Goal: Task Accomplishment & Management: Use online tool/utility

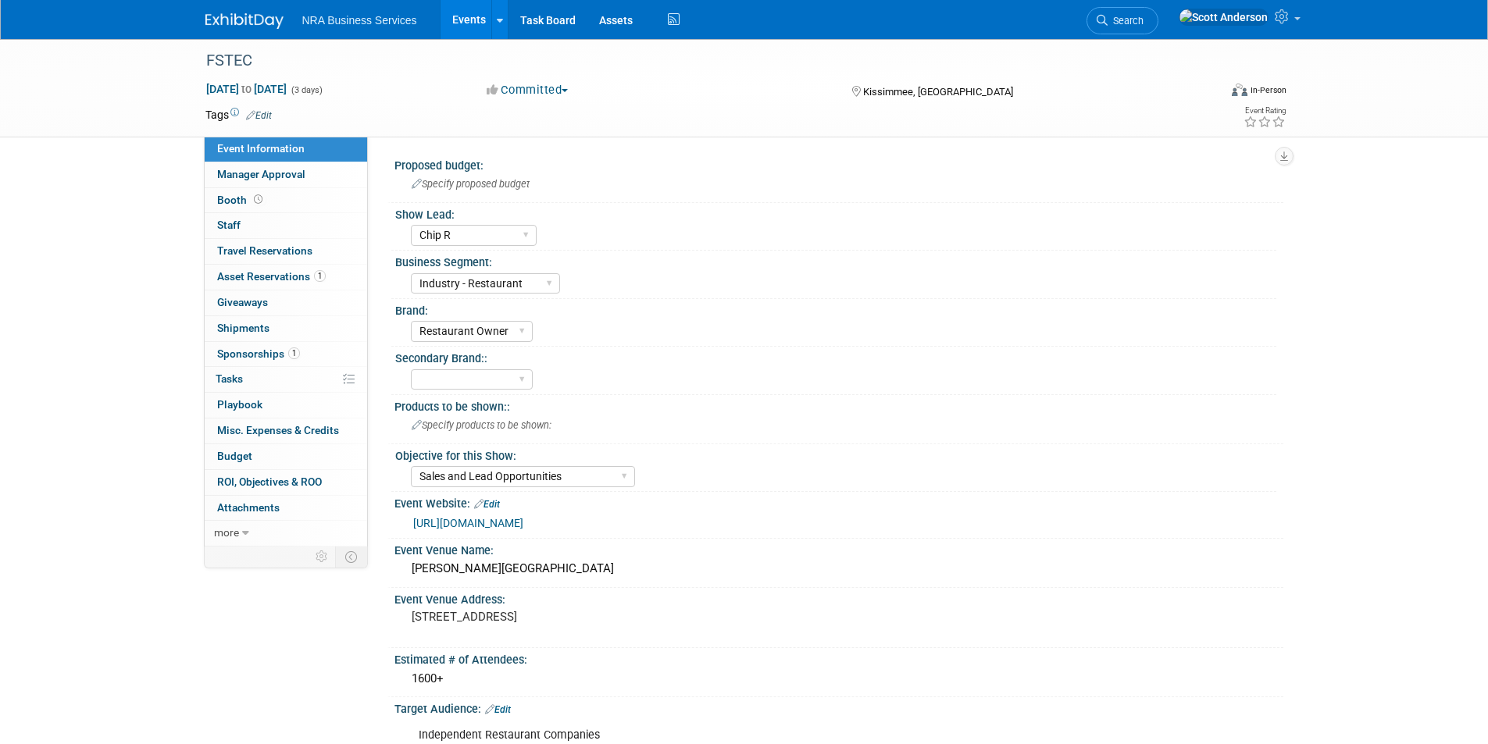
select select "Chip R"
select select "Industry - Restaurant"
select select "Restaurant Owner"
select select "Sales and Lead Opportunities"
click at [460, 16] on link "Events" at bounding box center [469, 19] width 57 height 39
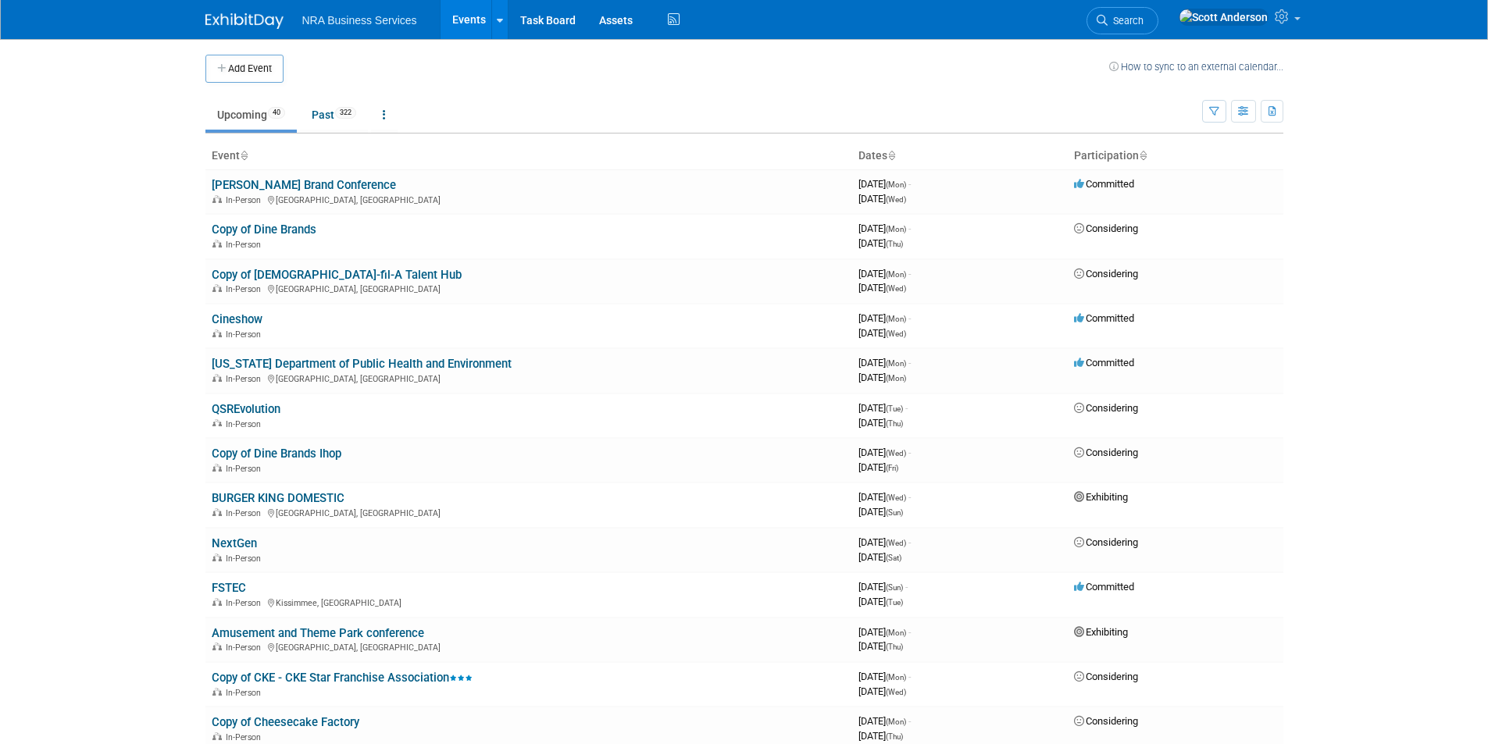
click at [400, 360] on link "[US_STATE] Department of Public Health and Environment" at bounding box center [362, 364] width 300 height 14
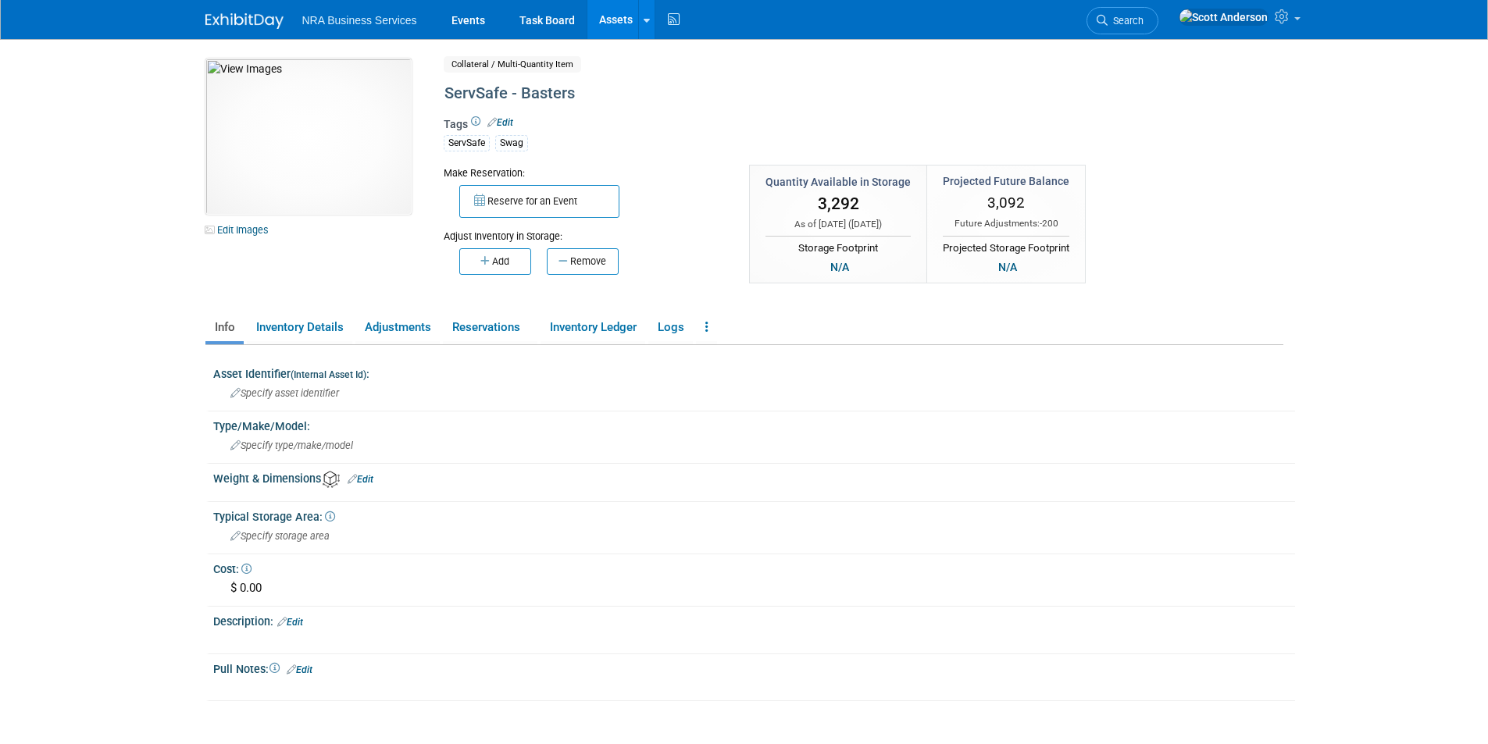
click at [250, 20] on img at bounding box center [244, 21] width 78 height 16
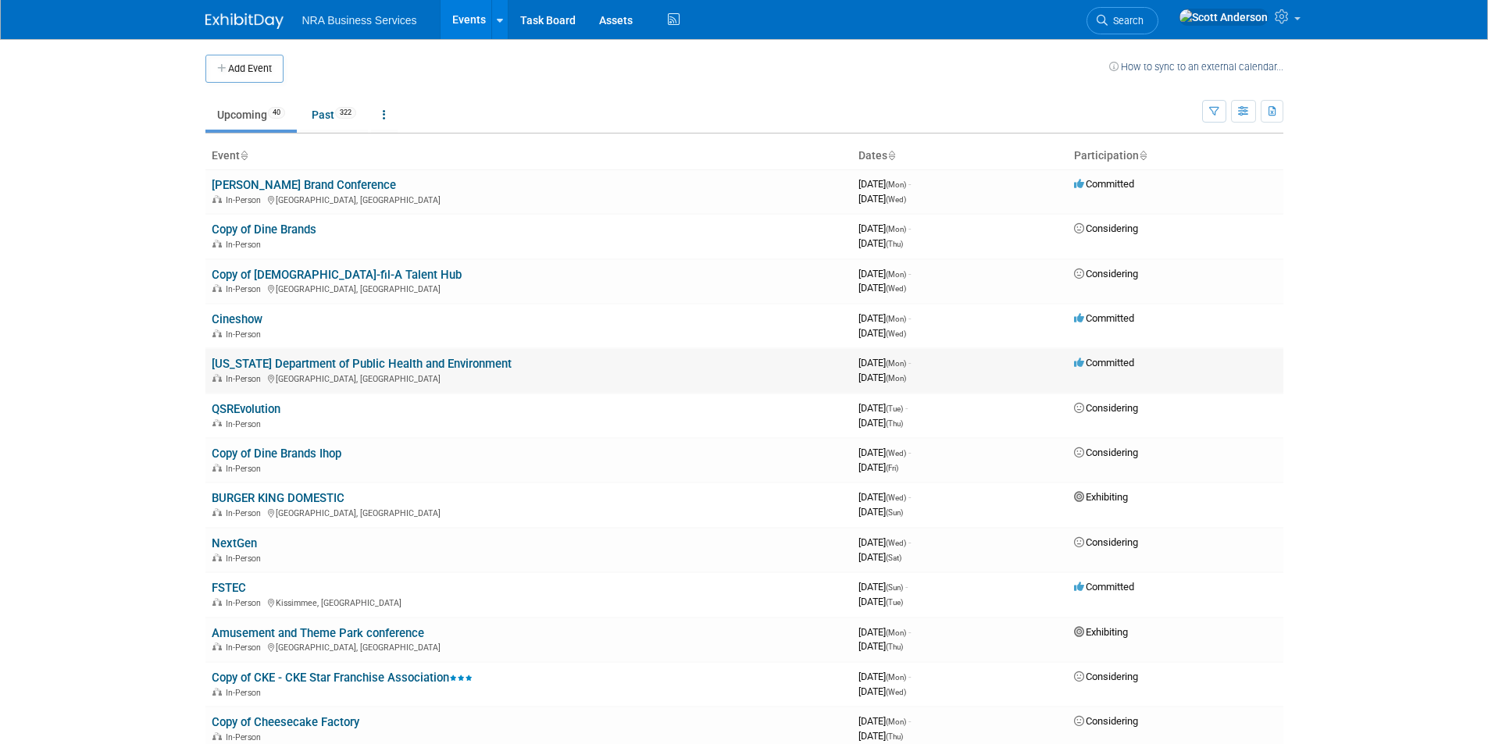
click at [295, 364] on link "[US_STATE] Department of Public Health and Environment" at bounding box center [362, 364] width 300 height 14
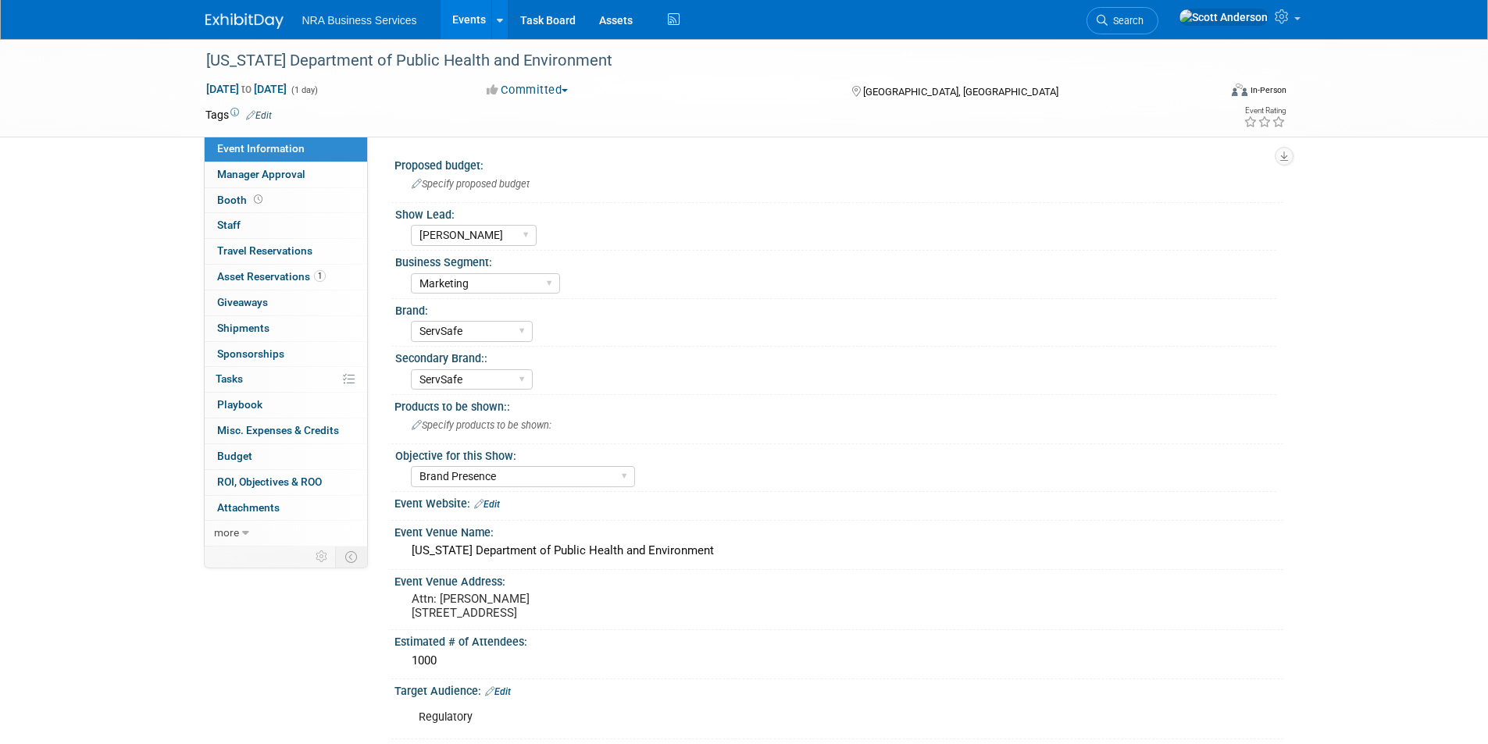
select select "[PERSON_NAME]"
select select "Marketing"
select select "ServSafe"
select select "Brand Presence"
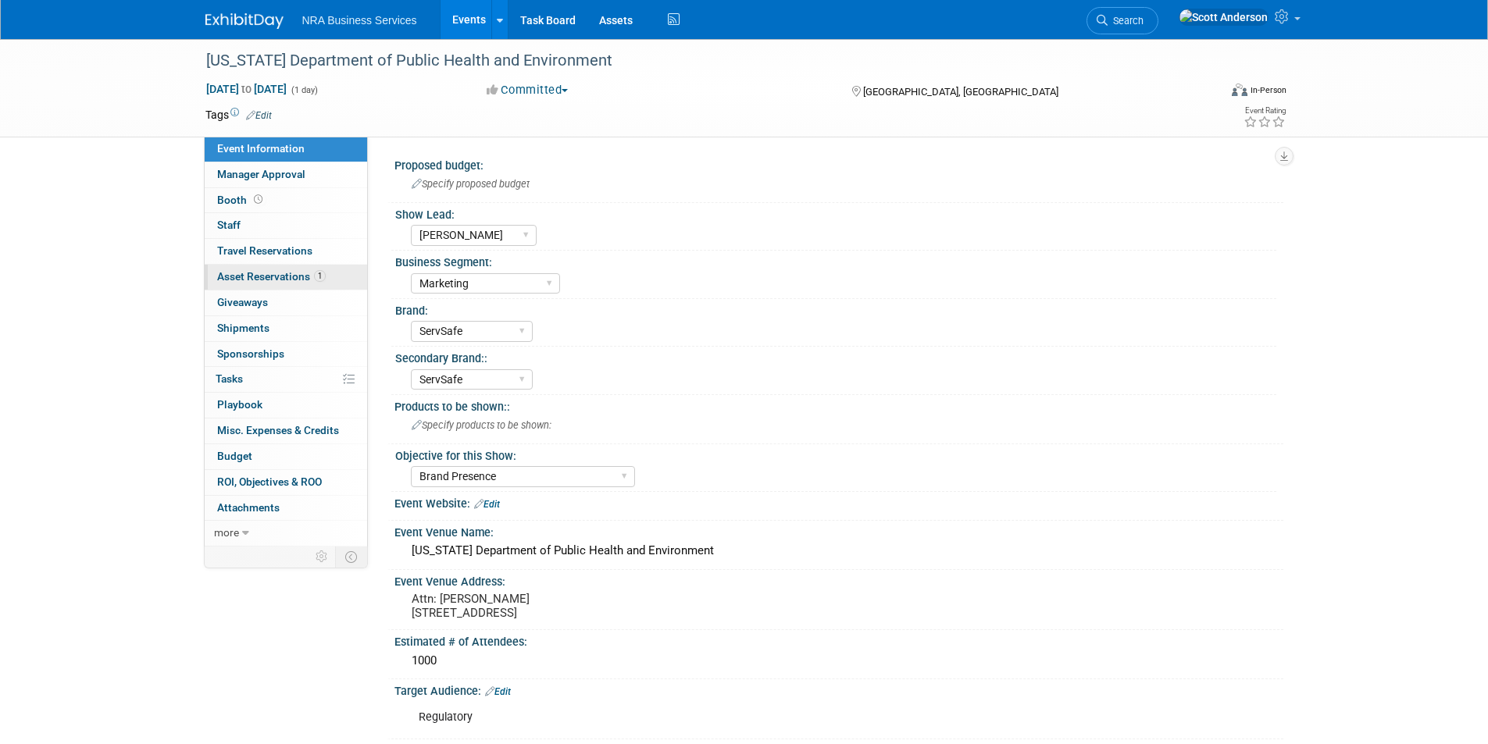
click at [248, 273] on span "Asset Reservations 1" at bounding box center [271, 276] width 109 height 12
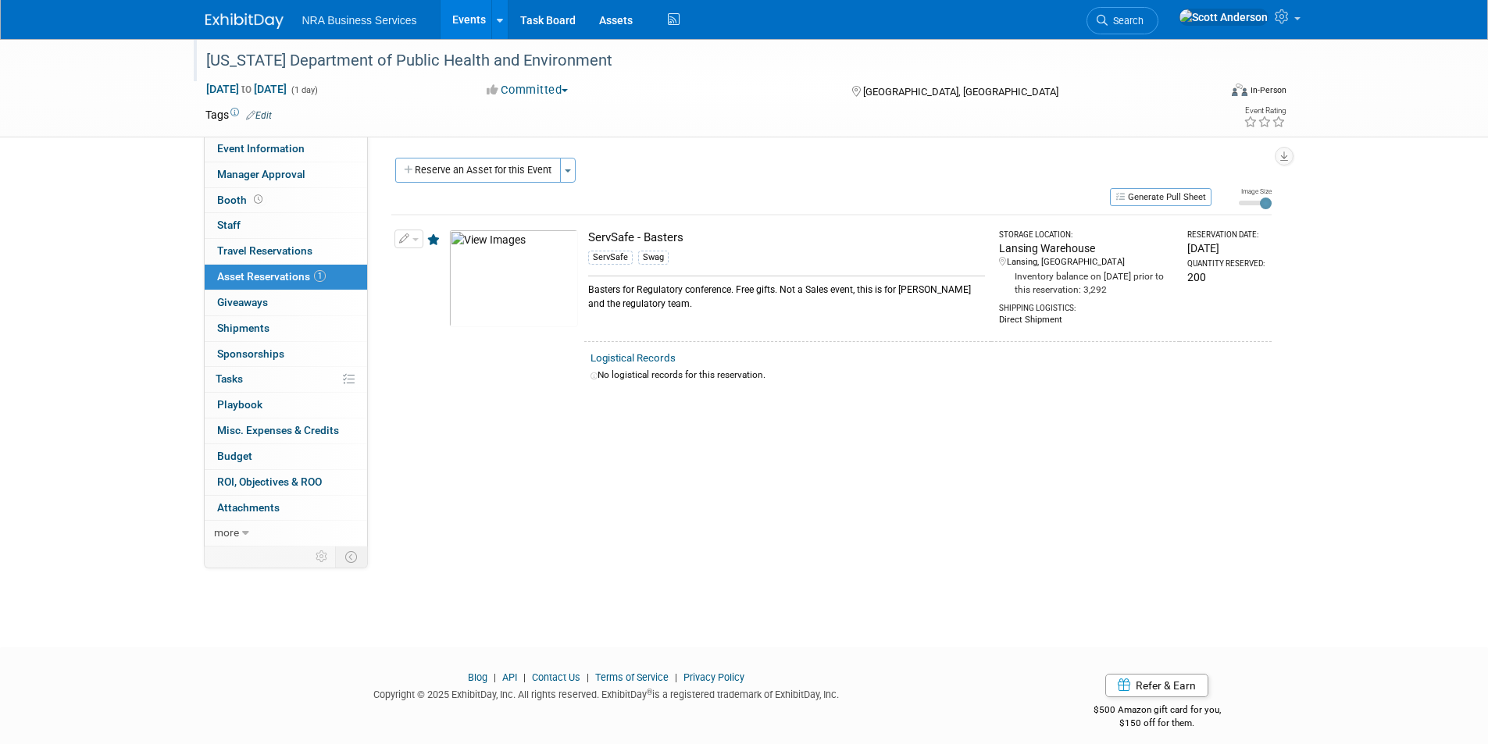
click at [622, 66] on div "[US_STATE] Department of Public Health and Environment" at bounding box center [698, 61] width 994 height 28
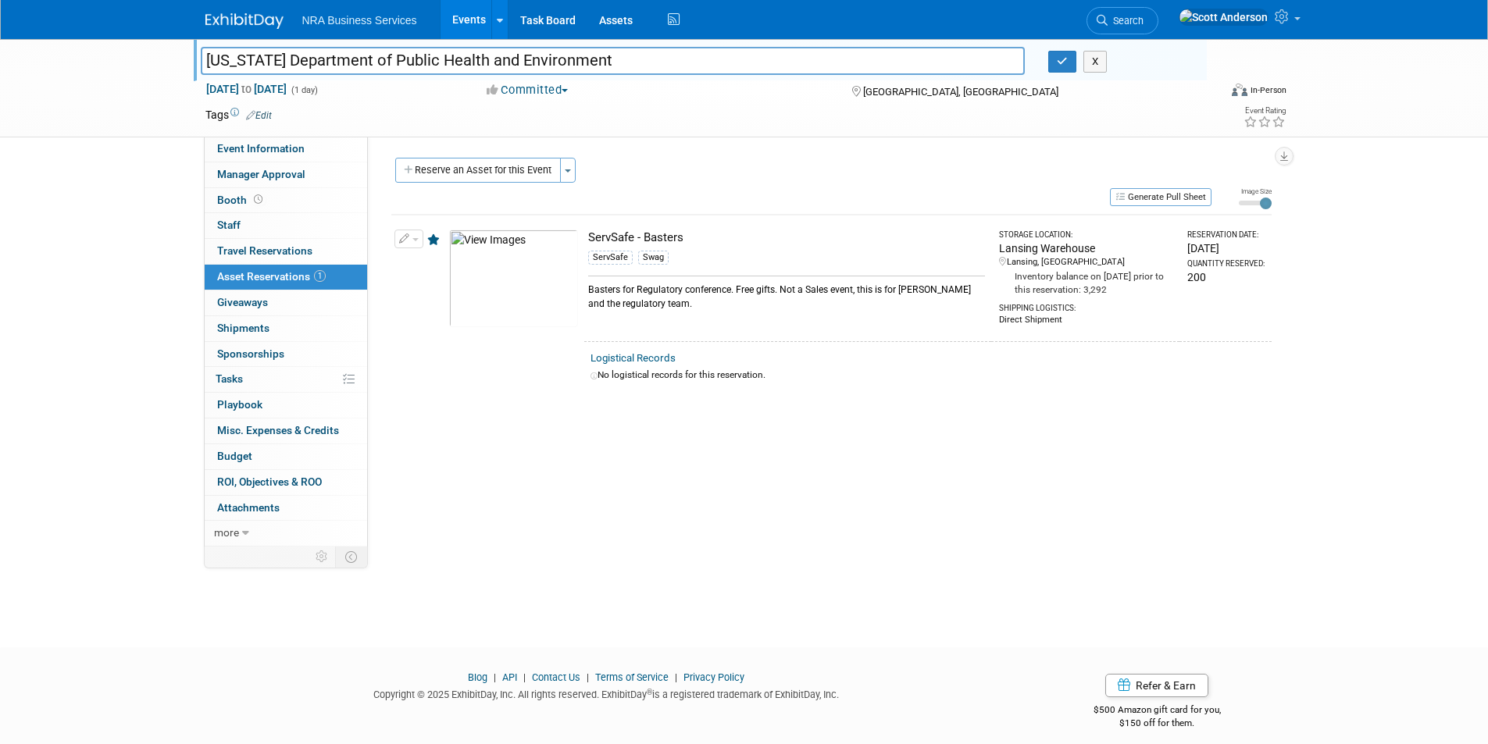
drag, startPoint x: 622, startPoint y: 62, endPoint x: 175, endPoint y: 36, distance: 448.3
click at [175, 36] on body "NRA Business Services Events Add Event Bulk Upload Events Shareable Event Board…" at bounding box center [744, 372] width 1488 height 744
click at [1061, 62] on icon "button" at bounding box center [1062, 61] width 11 height 10
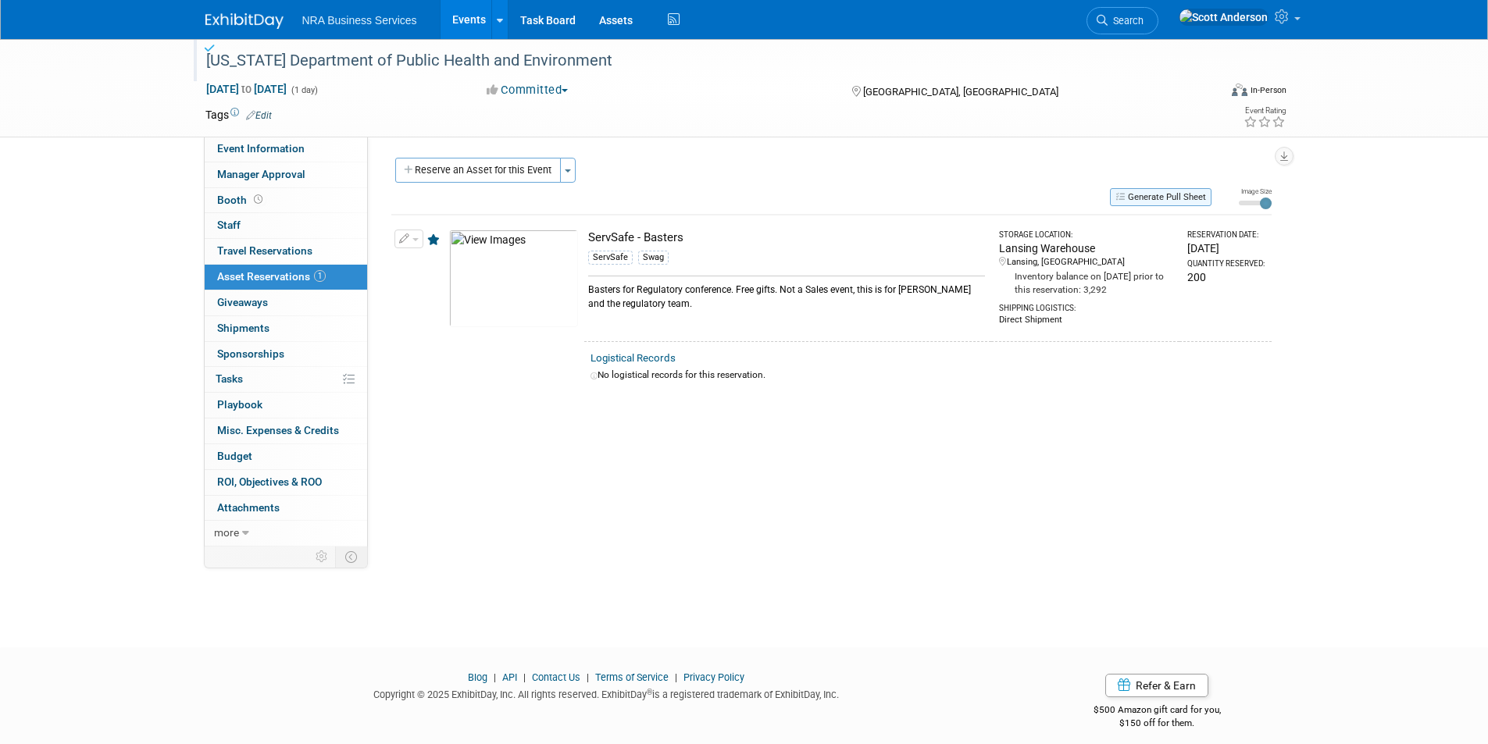
click at [1153, 196] on button "Generate Pull Sheet" at bounding box center [1161, 197] width 102 height 18
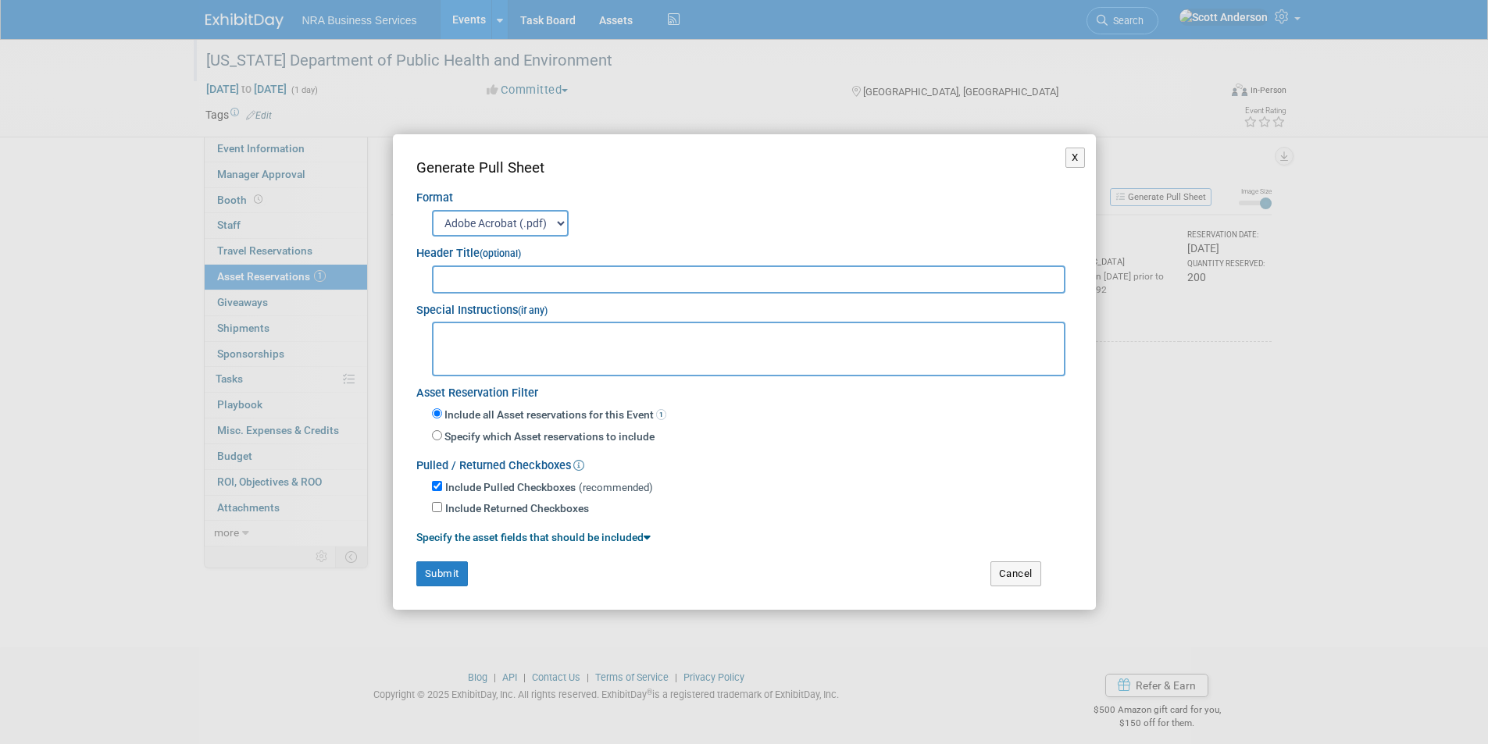
click at [600, 281] on input "text" at bounding box center [749, 280] width 634 height 28
paste input "[US_STATE] Department of Public Health and Environment"
type input "[US_STATE] Department of Public Health and Environment"
click at [444, 571] on button "Submit" at bounding box center [442, 574] width 52 height 25
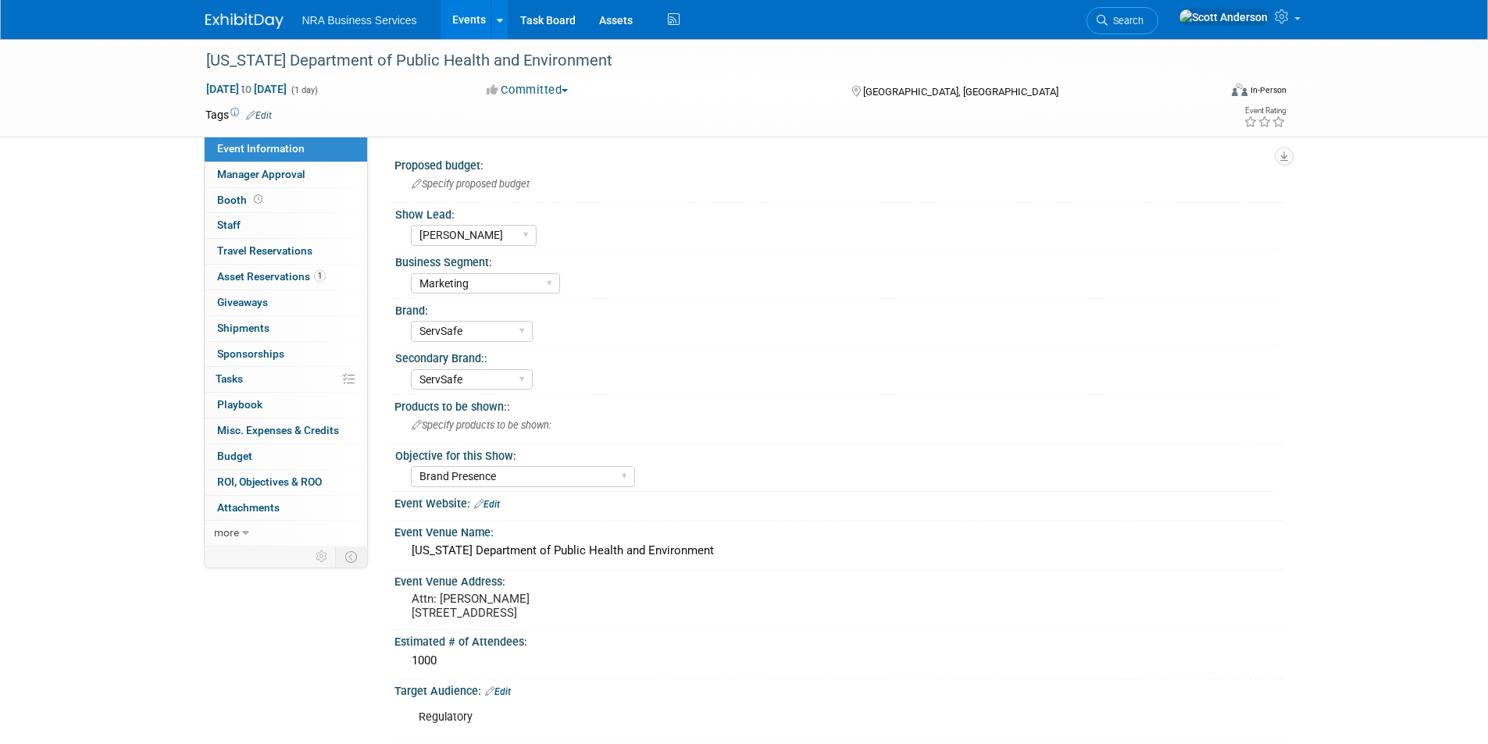
select select "[PERSON_NAME]"
select select "Marketing"
select select "ServSafe"
select select "Brand Presence"
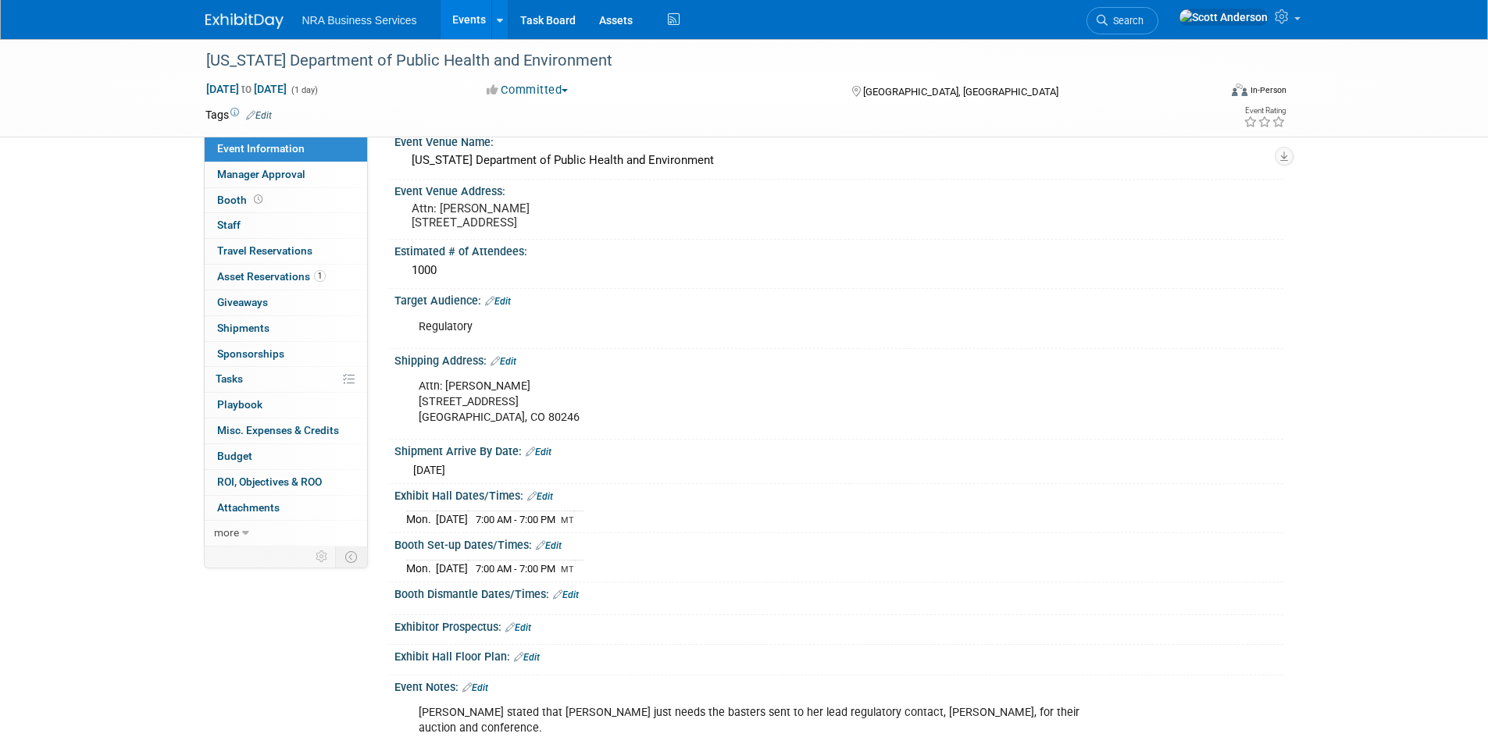
scroll to position [469, 0]
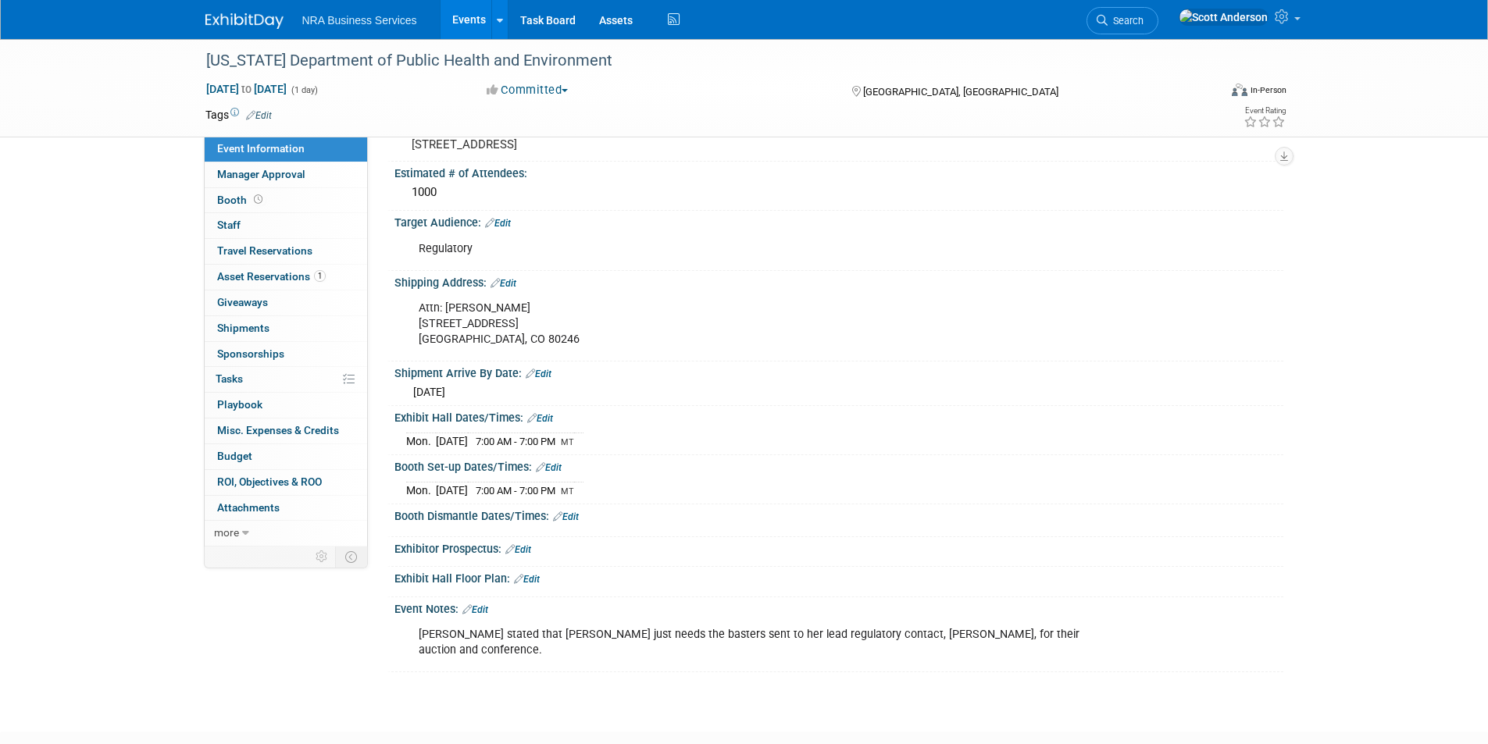
drag, startPoint x: 575, startPoint y: 337, endPoint x: 419, endPoint y: 336, distance: 155.4
click at [419, 336] on div "Attn: [PERSON_NAME] [STREET_ADDRESS]" at bounding box center [760, 324] width 704 height 62
copy div "[STREET_ADDRESS]"
